Goal: Task Accomplishment & Management: Manage account settings

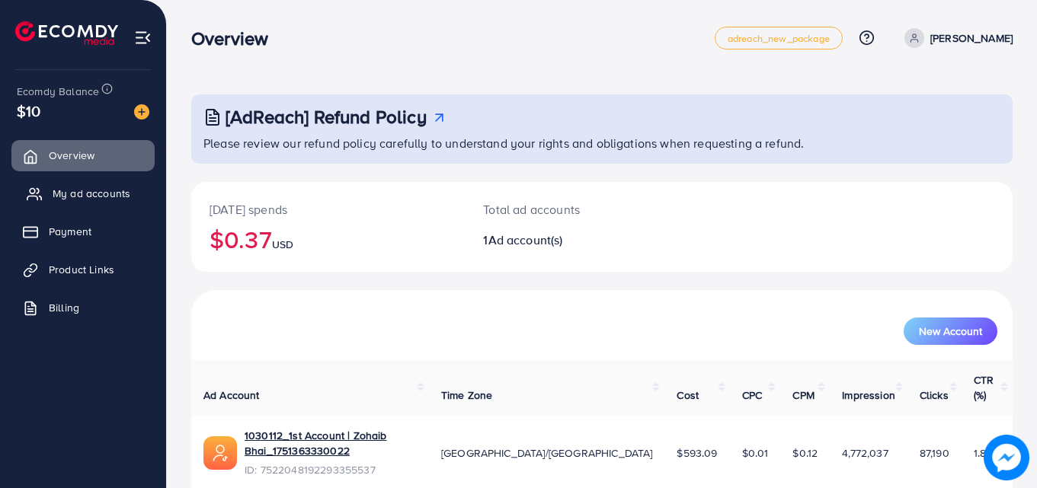
click at [85, 190] on span "My ad accounts" at bounding box center [92, 193] width 78 height 15
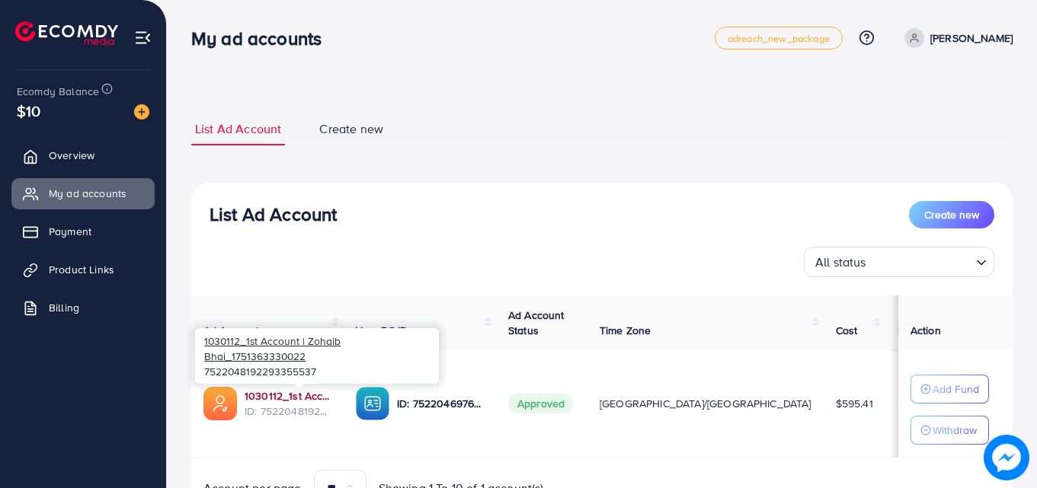
click at [264, 395] on link "1030112_1st Account | Zohaib Bhai_1751363330022" at bounding box center [288, 396] width 87 height 15
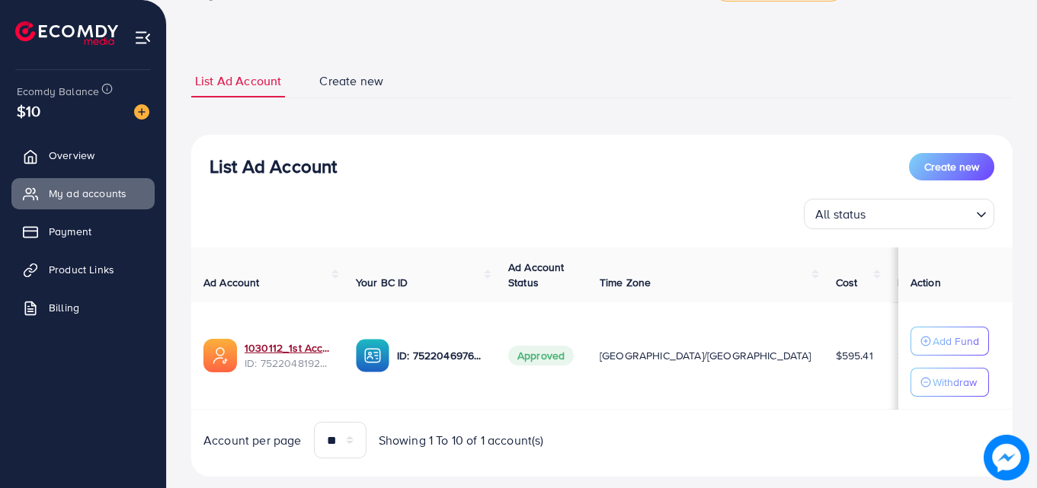
scroll to position [79, 0]
